Goal: Task Accomplishment & Management: Use online tool/utility

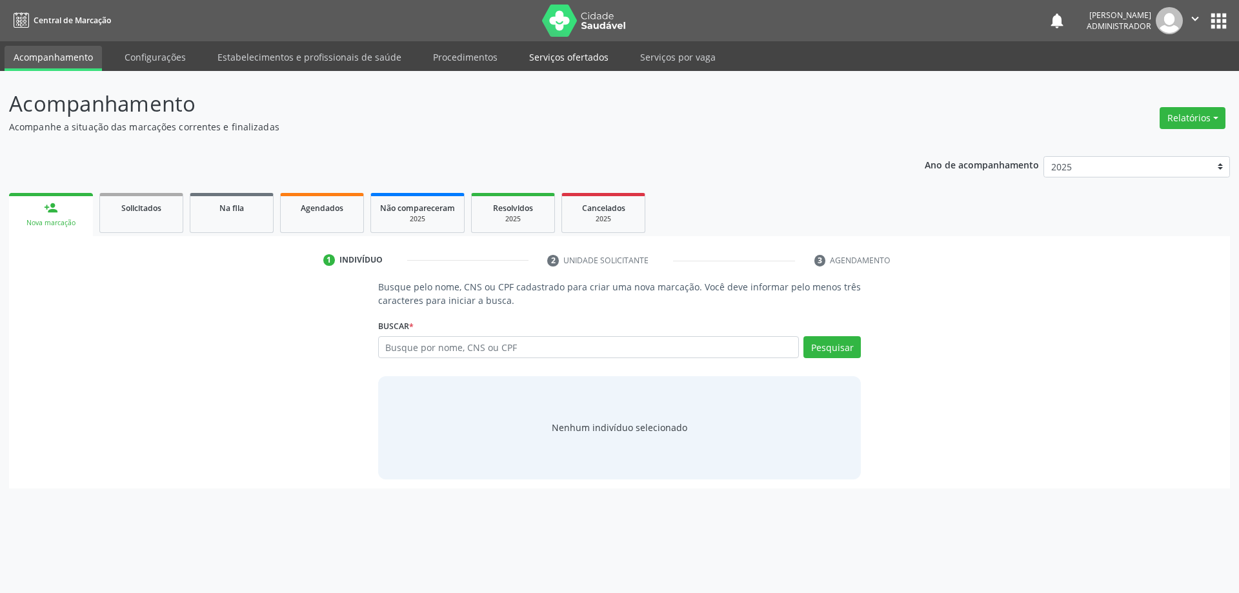
click at [557, 52] on link "Serviços ofertados" at bounding box center [568, 57] width 97 height 23
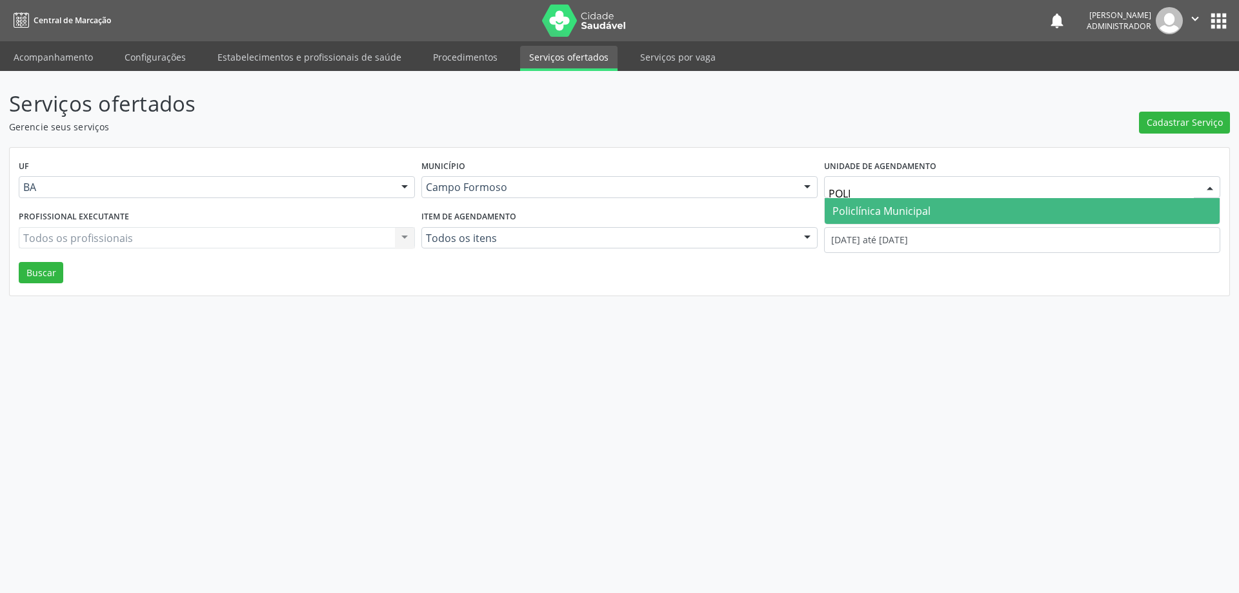
type input "POLIC"
drag, startPoint x: 926, startPoint y: 205, endPoint x: 791, endPoint y: 161, distance: 142.5
click at [925, 205] on span "Policlínica Municipal" at bounding box center [882, 211] width 98 height 14
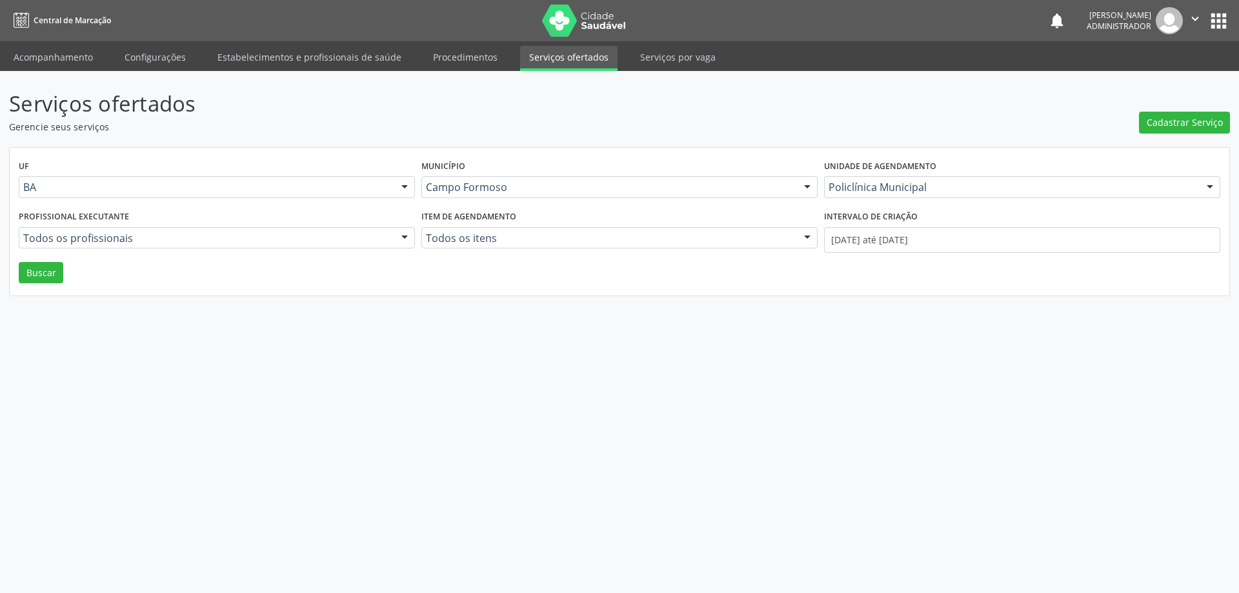
click at [407, 234] on div at bounding box center [404, 239] width 19 height 22
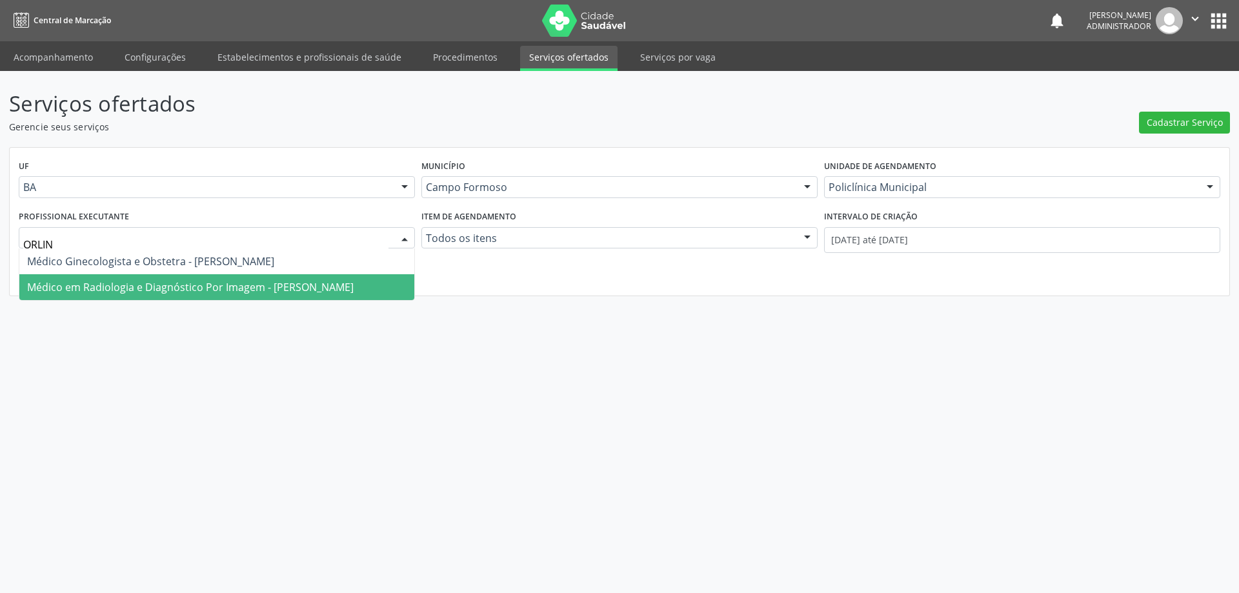
type input "ORLIND"
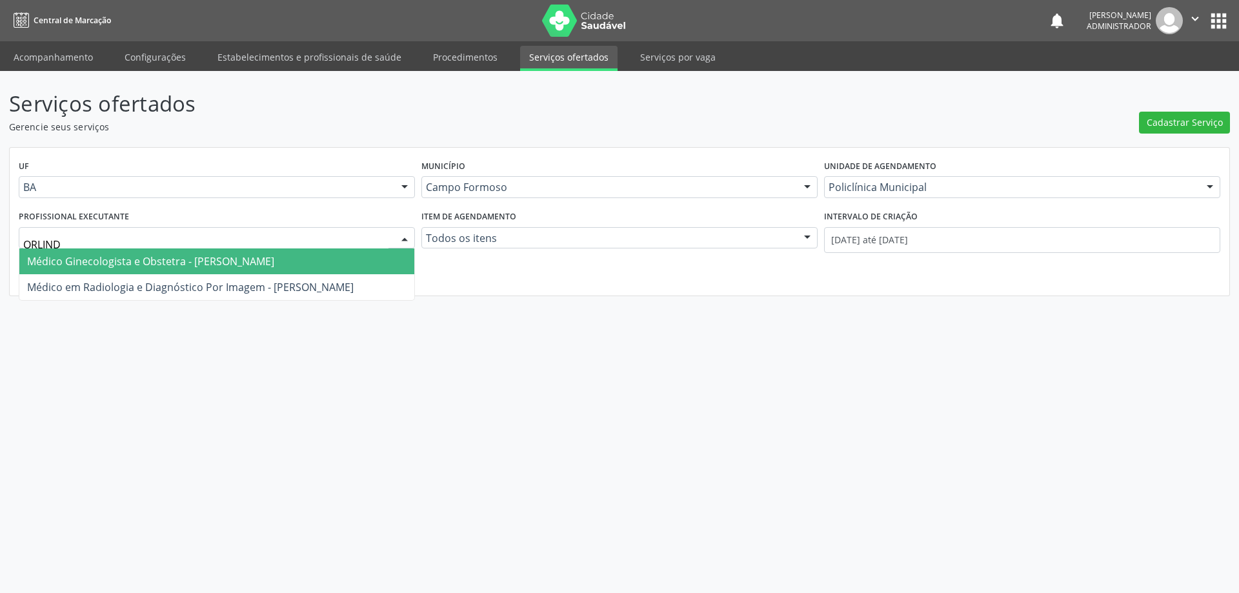
click at [259, 259] on span "Médico Ginecologista e Obstetra - [PERSON_NAME]" at bounding box center [150, 261] width 247 height 14
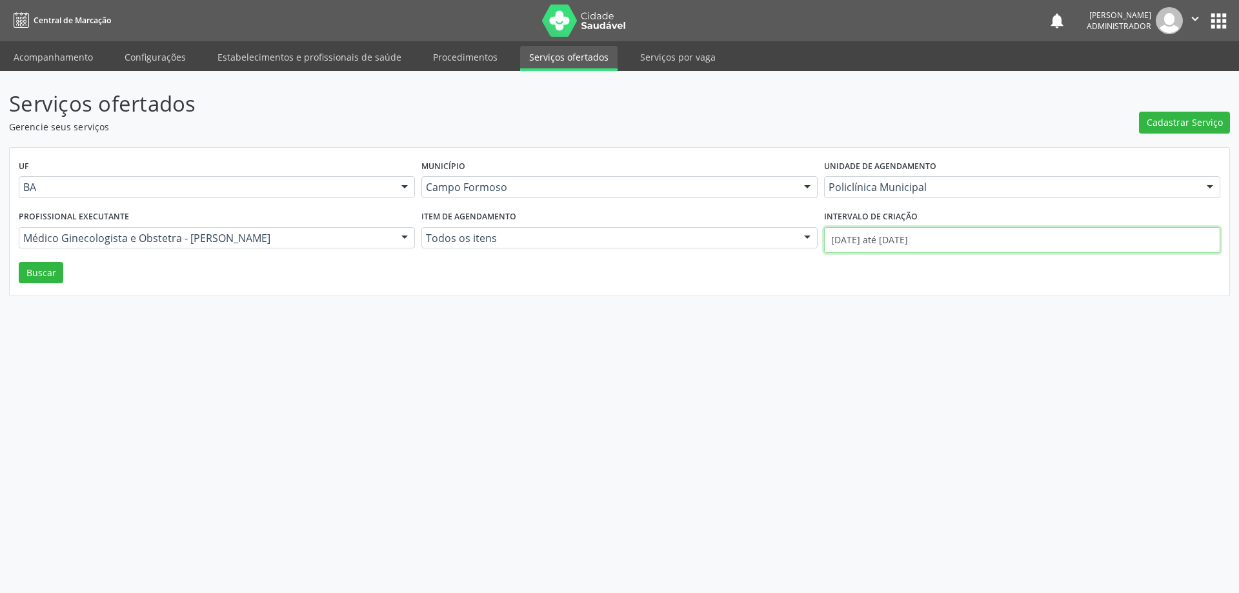
click at [884, 239] on input "[DATE] até [DATE]" at bounding box center [1022, 240] width 396 height 26
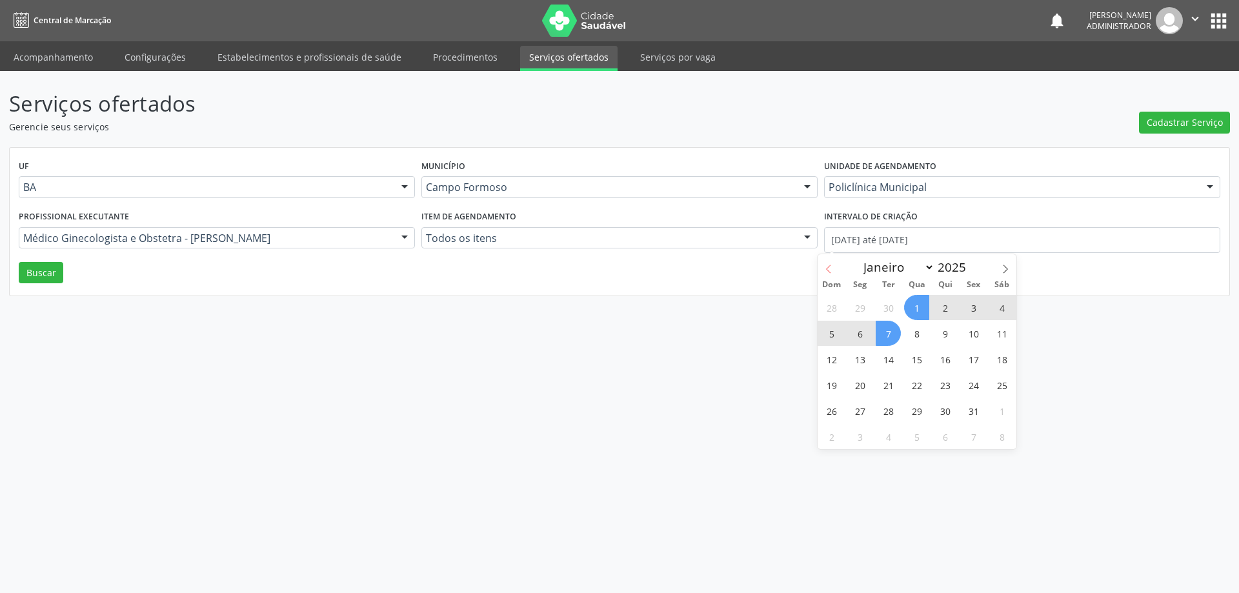
drag, startPoint x: 826, startPoint y: 265, endPoint x: 840, endPoint y: 269, distance: 14.7
click at [825, 265] on icon at bounding box center [828, 269] width 9 height 9
select select "8"
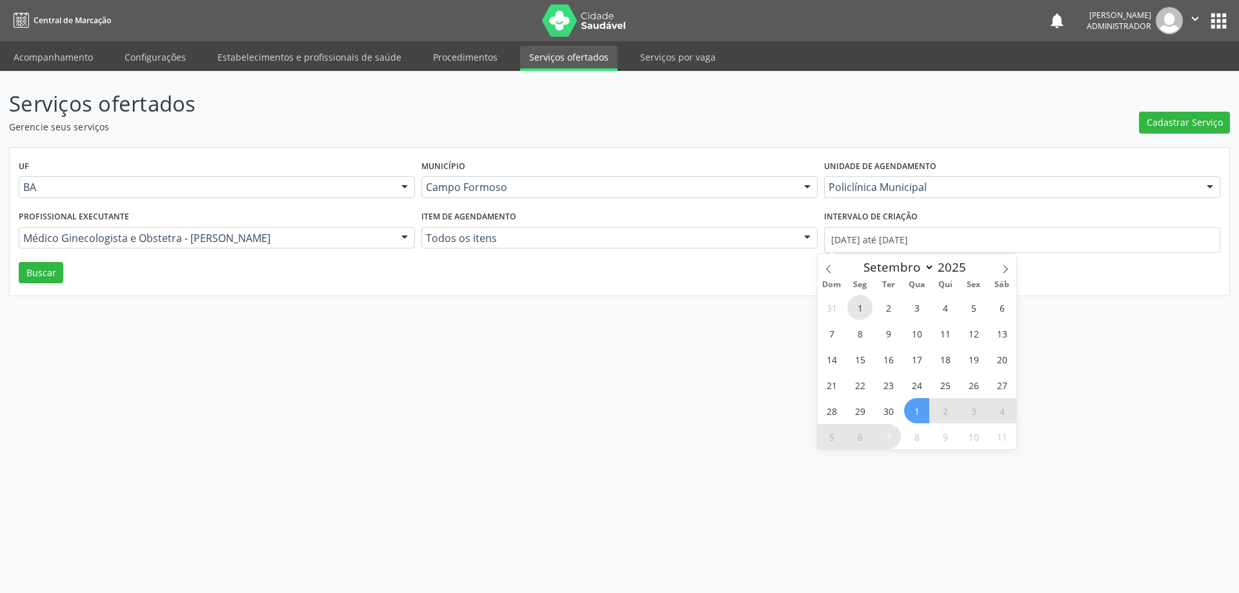
click at [862, 310] on span "1" at bounding box center [859, 307] width 25 height 25
type input "[DATE]"
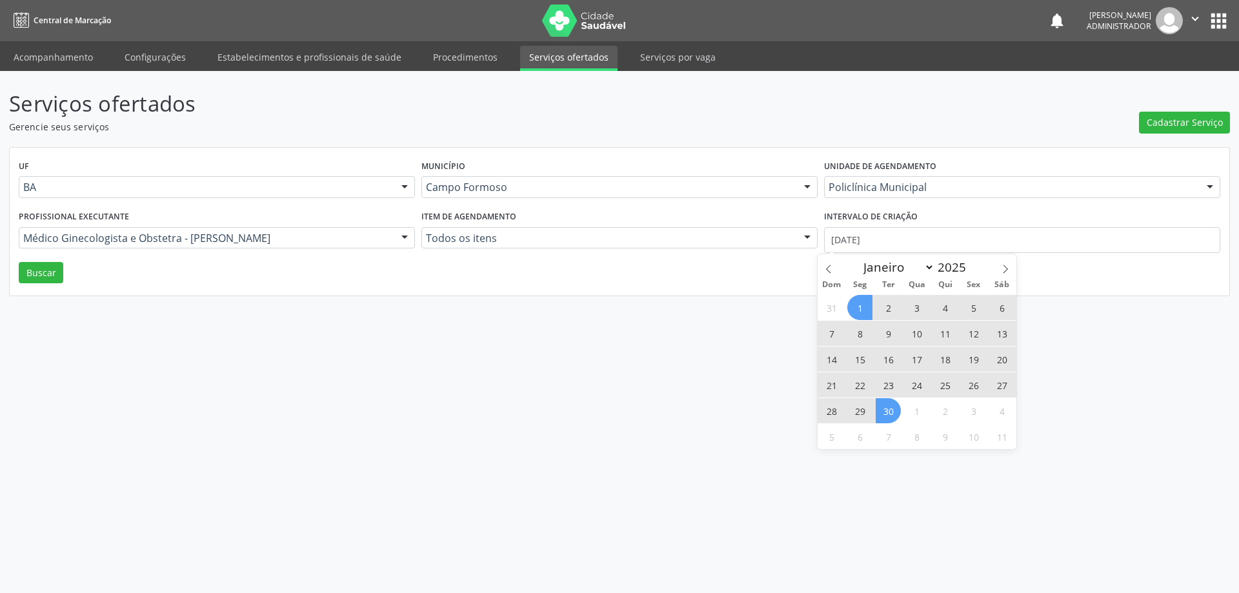
click at [888, 403] on span "30" at bounding box center [888, 410] width 25 height 25
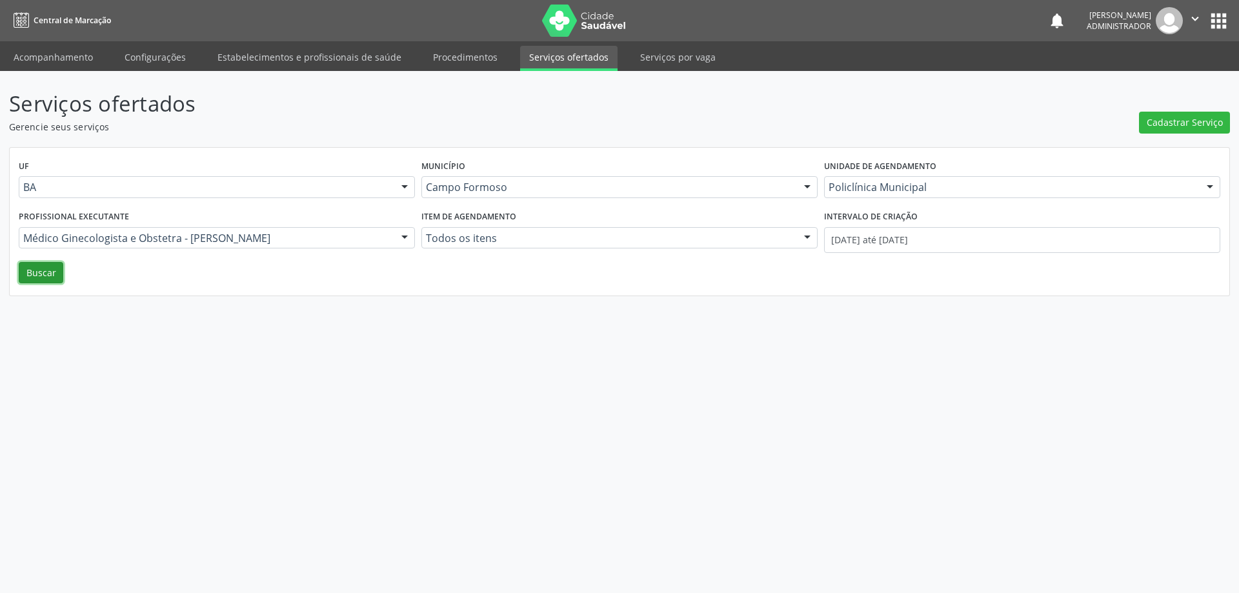
click at [45, 275] on button "Buscar" at bounding box center [41, 273] width 45 height 22
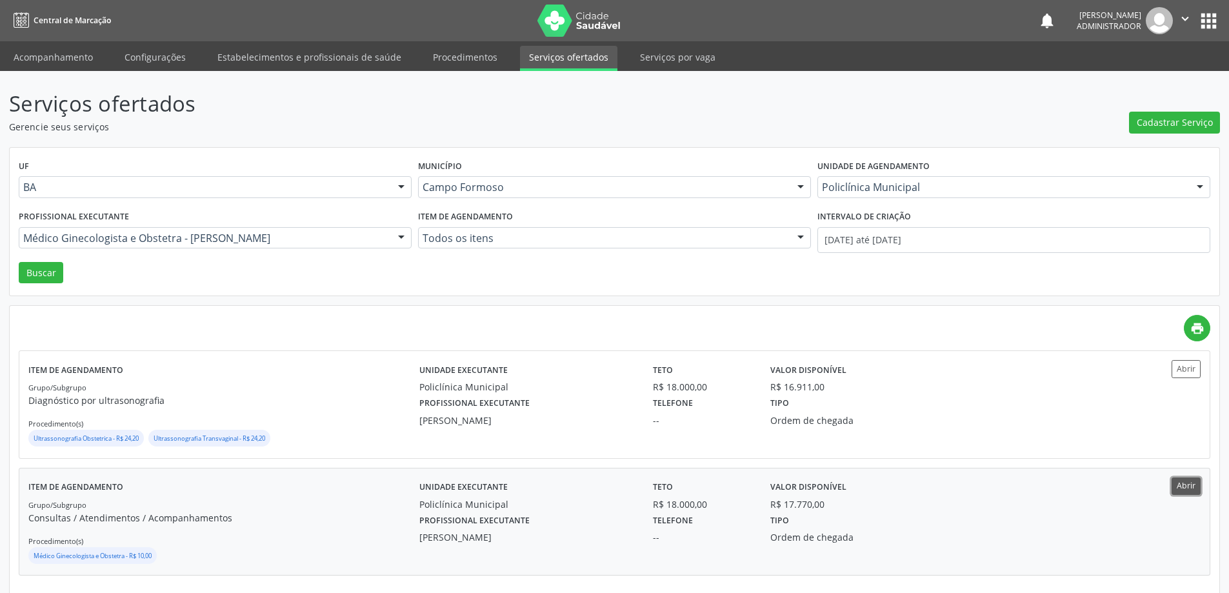
click at [1186, 490] on button "Abrir" at bounding box center [1186, 486] width 29 height 17
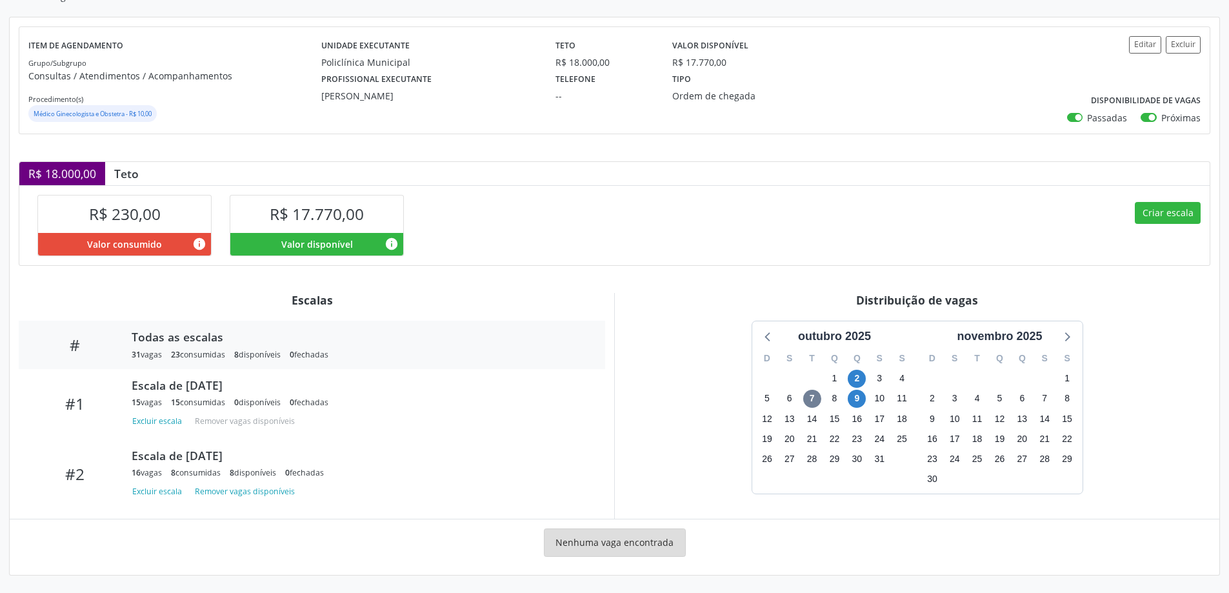
scroll to position [131, 0]
